Goal: Information Seeking & Learning: Learn about a topic

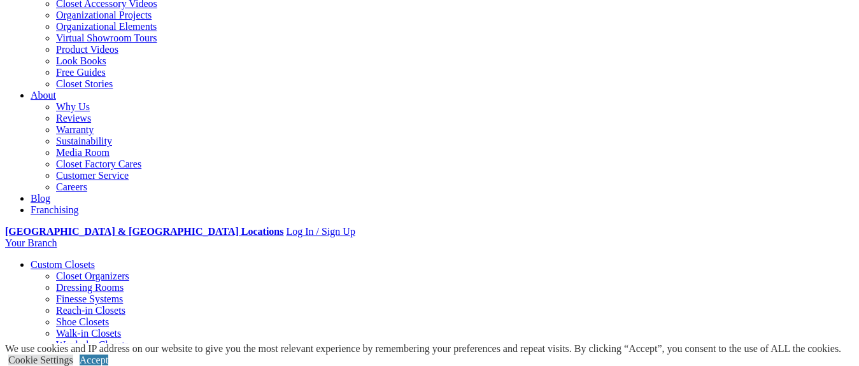
scroll to position [195, 0]
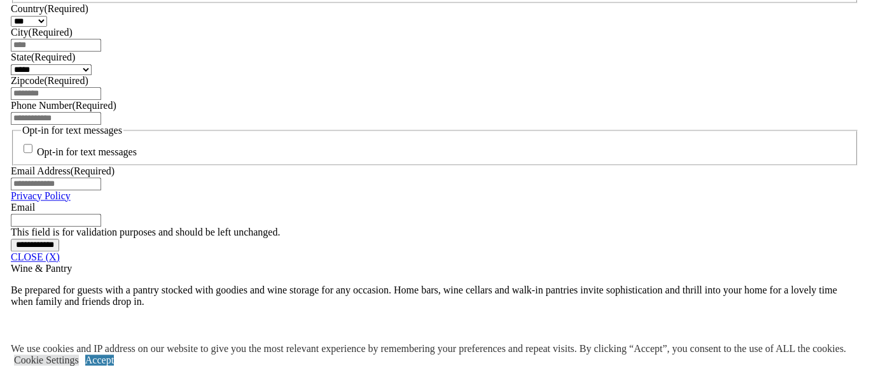
scroll to position [974, 0]
